Goal: Find specific page/section: Find specific page/section

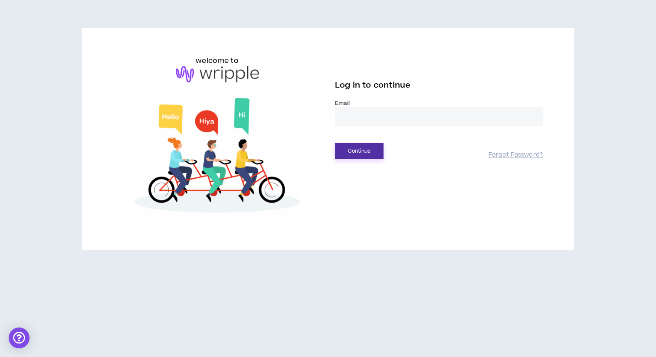
click at [357, 153] on button "Continue" at bounding box center [359, 151] width 49 height 16
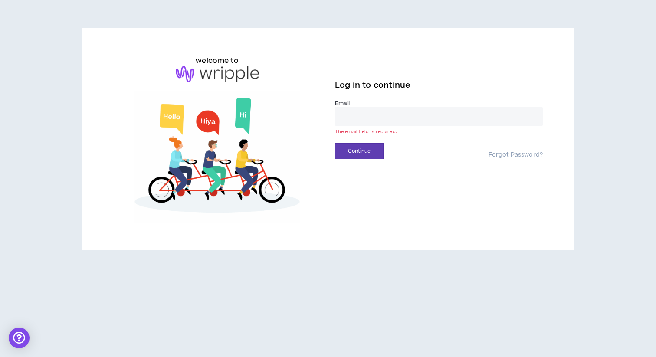
click at [356, 122] on input "email" at bounding box center [439, 116] width 208 height 19
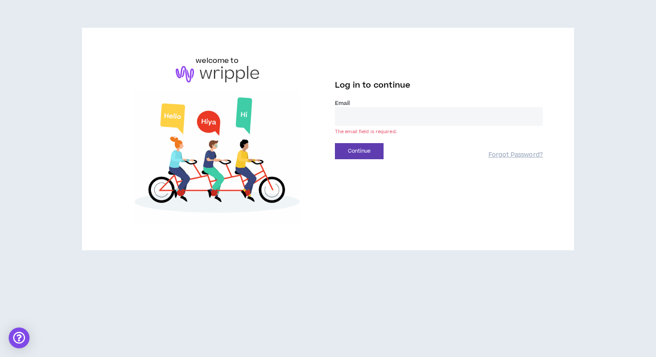
type input "**********"
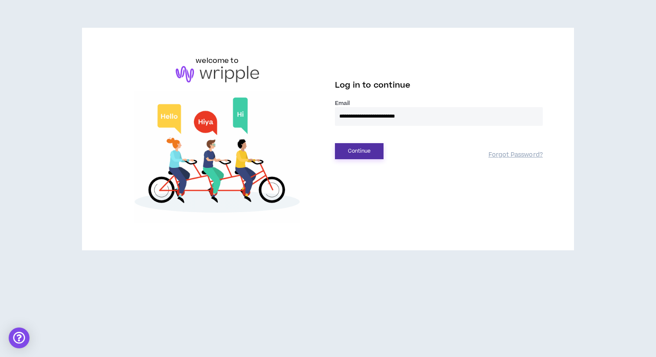
click at [356, 148] on button "Continue" at bounding box center [359, 151] width 49 height 16
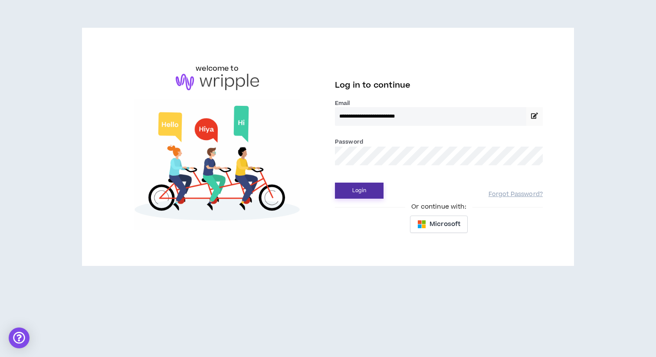
click at [362, 188] on button "Login" at bounding box center [359, 191] width 49 height 16
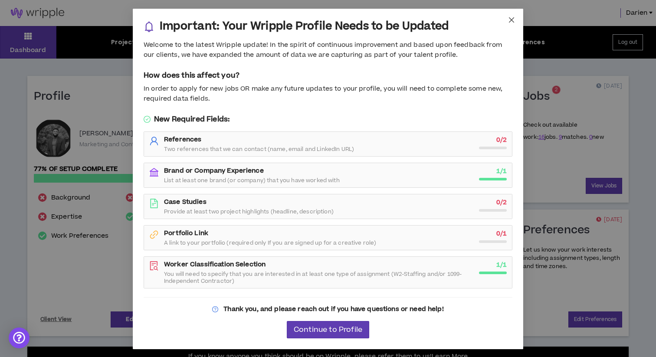
click at [516, 19] on span "Close" at bounding box center [511, 20] width 23 height 23
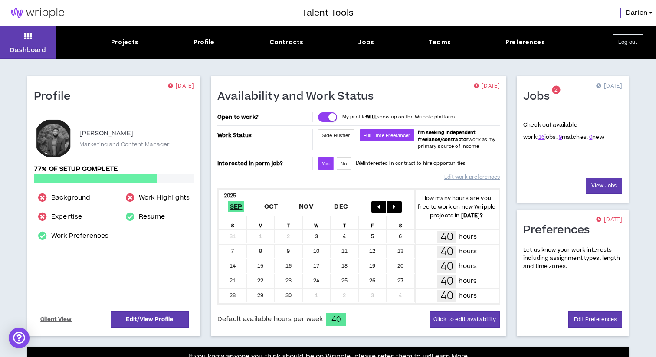
click at [362, 39] on div "Jobs" at bounding box center [366, 42] width 16 height 9
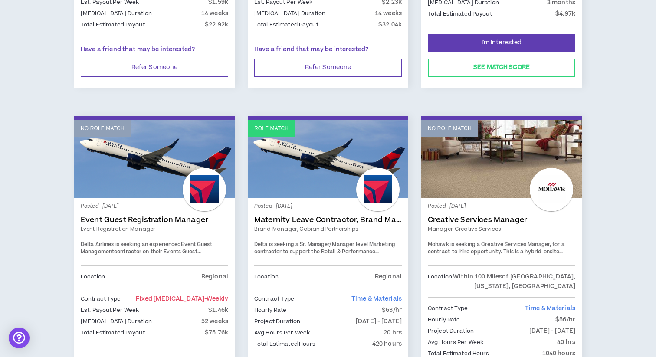
scroll to position [390, 0]
